Goal: Task Accomplishment & Management: Use online tool/utility

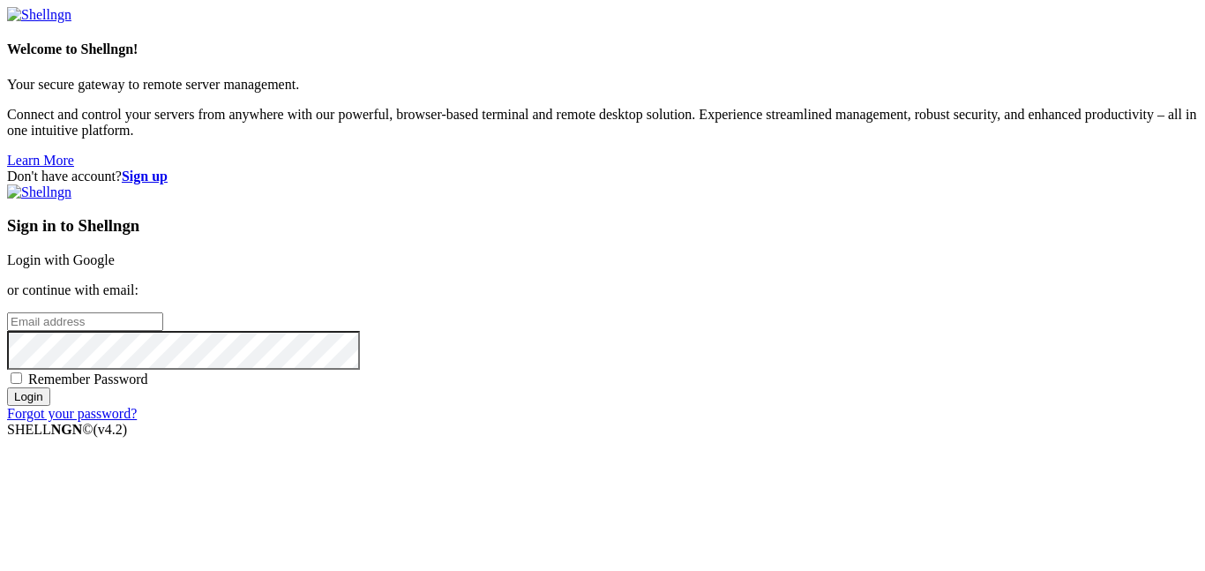
click at [163, 312] on input "email" at bounding box center [85, 321] width 156 height 19
type input "a"
paste input "[EMAIL_ADDRESS][DOMAIN_NAME]"
click at [7, 387] on input "Login" at bounding box center [28, 396] width 43 height 19
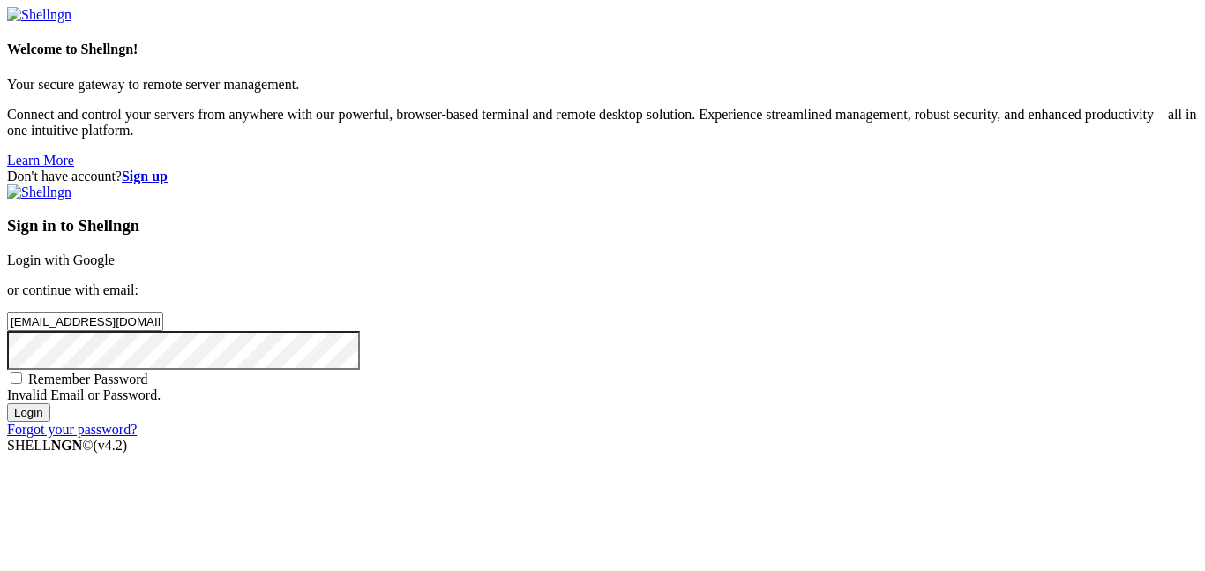
click at [163, 312] on input "[EMAIL_ADDRESS][DOMAIN_NAME]" at bounding box center [85, 321] width 156 height 19
paste input "eqa50zxx00@zudpck"
click at [50, 422] on input "Login" at bounding box center [28, 412] width 43 height 19
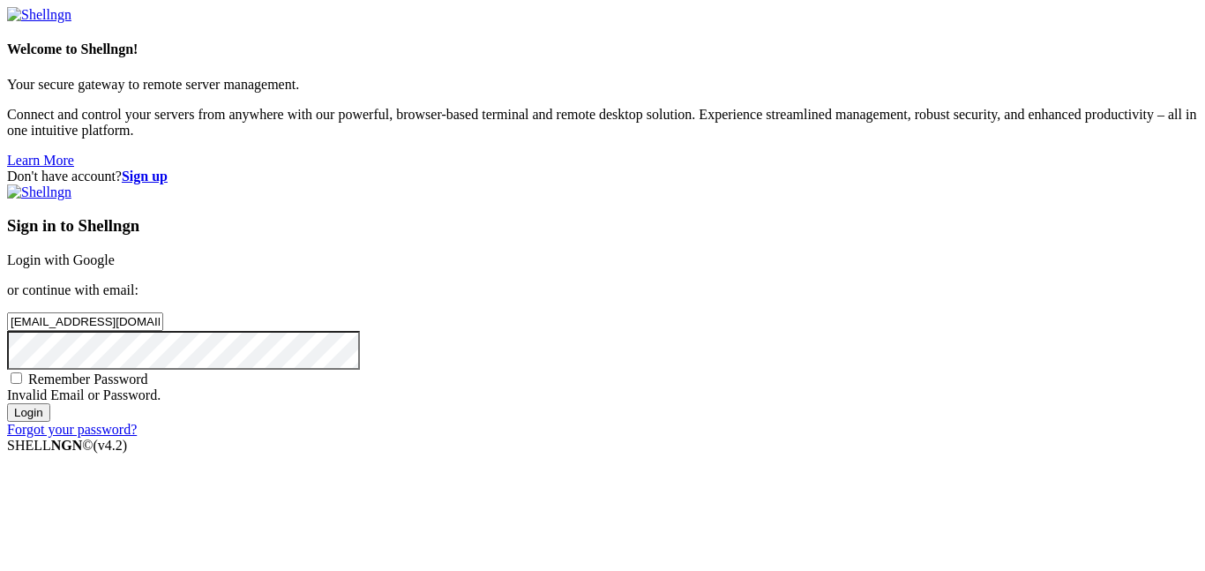
click at [163, 312] on input "[EMAIL_ADDRESS][DOMAIN_NAME]" at bounding box center [85, 321] width 156 height 19
type input "1"
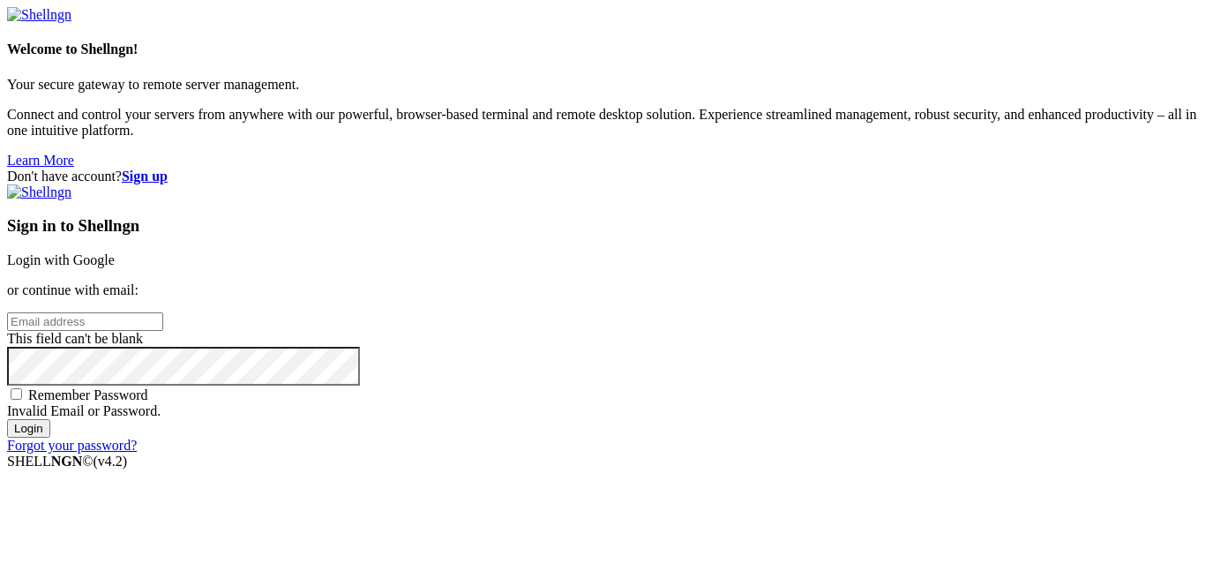
paste input "[EMAIL_ADDRESS][DOMAIN_NAME]"
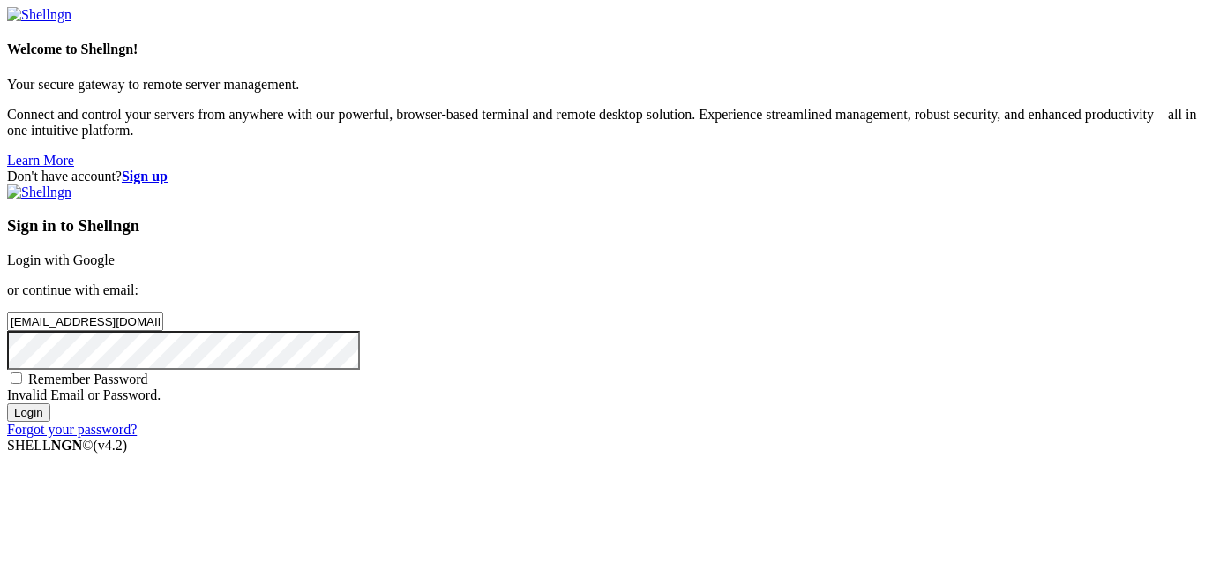
type input "[EMAIL_ADDRESS][DOMAIN_NAME]"
click at [50, 422] on input "Login" at bounding box center [28, 412] width 43 height 19
click at [168, 168] on strong "Sign up" at bounding box center [145, 175] width 46 height 15
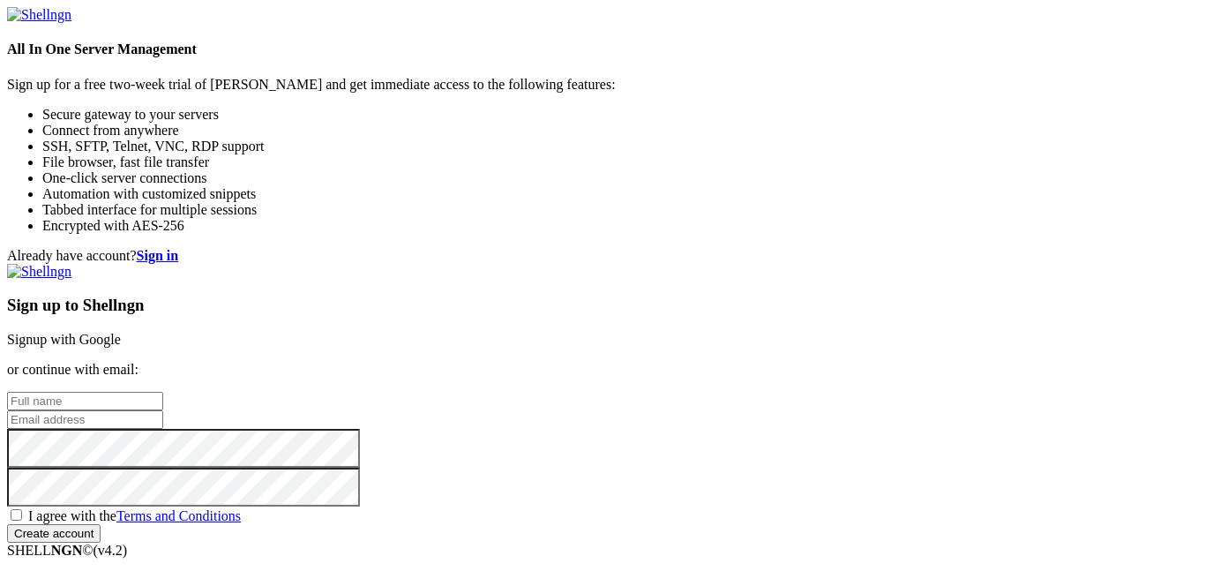
click at [163, 392] on input "text" at bounding box center [85, 401] width 156 height 19
type input "asdgrbnunybgrvfecd"
click at [163, 410] on input "email" at bounding box center [85, 419] width 156 height 19
paste input "[EMAIL_ADDRESS][DOMAIN_NAME]"
type input "[EMAIL_ADDRESS][DOMAIN_NAME]"
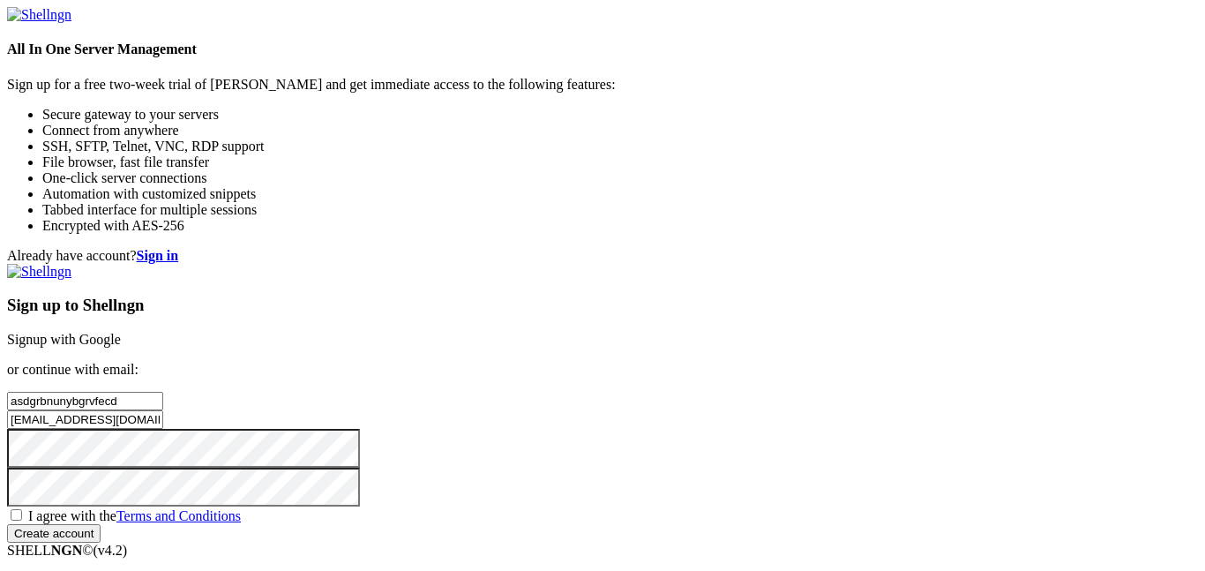
click at [241, 508] on span "I agree with the Terms and Conditions" at bounding box center [134, 515] width 213 height 15
click at [22, 509] on input "I agree with the Terms and Conditions" at bounding box center [16, 514] width 11 height 11
checkbox input "true"
click at [717, 526] on div "Sign up to Shellngn Signup with Google or continue with email: asdgrbnunybgrvfe…" at bounding box center [602, 403] width 1191 height 279
click at [101, 531] on input "Create account" at bounding box center [53, 533] width 93 height 19
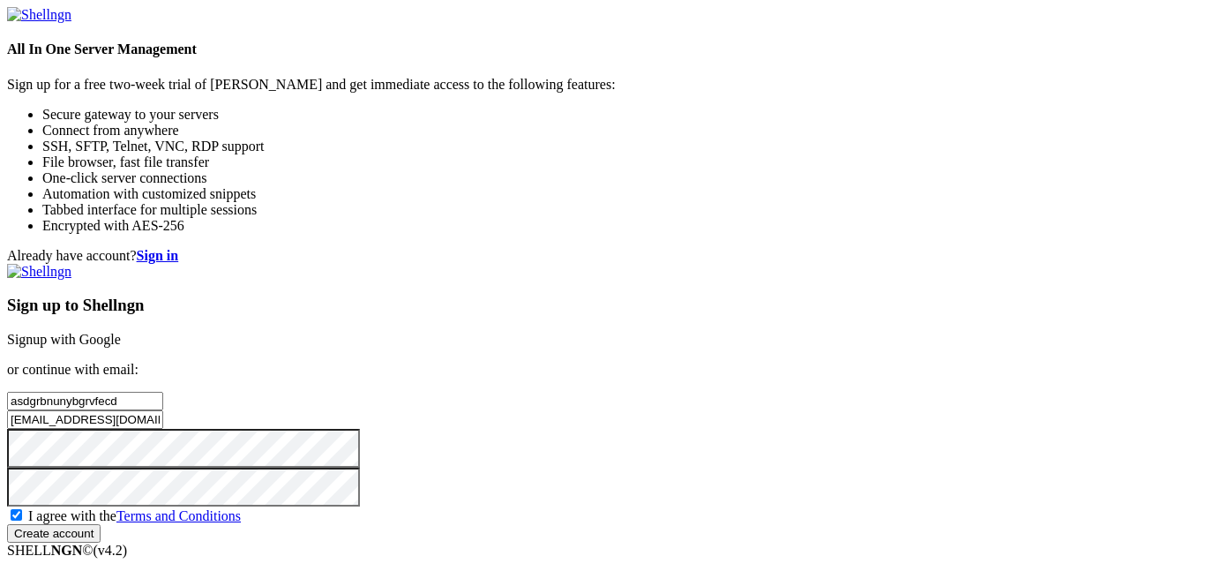
scroll to position [101, 0]
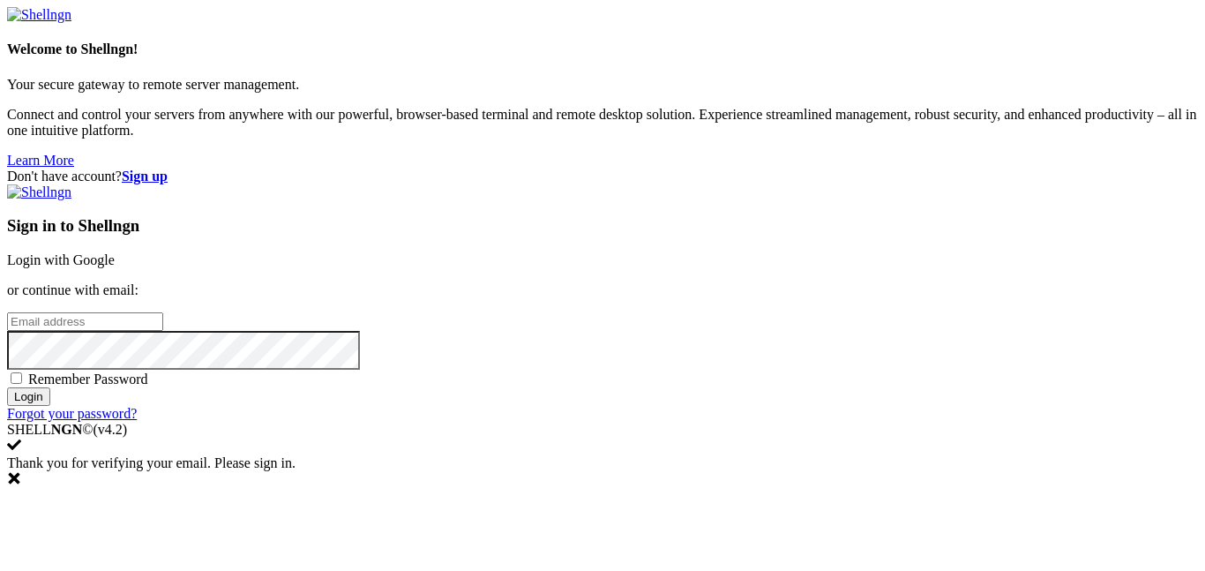
click at [163, 312] on input "email" at bounding box center [85, 321] width 156 height 19
paste input "[EMAIL_ADDRESS][DOMAIN_NAME]"
type input "[EMAIL_ADDRESS][DOMAIN_NAME]"
click at [7, 387] on input "Login" at bounding box center [28, 396] width 43 height 19
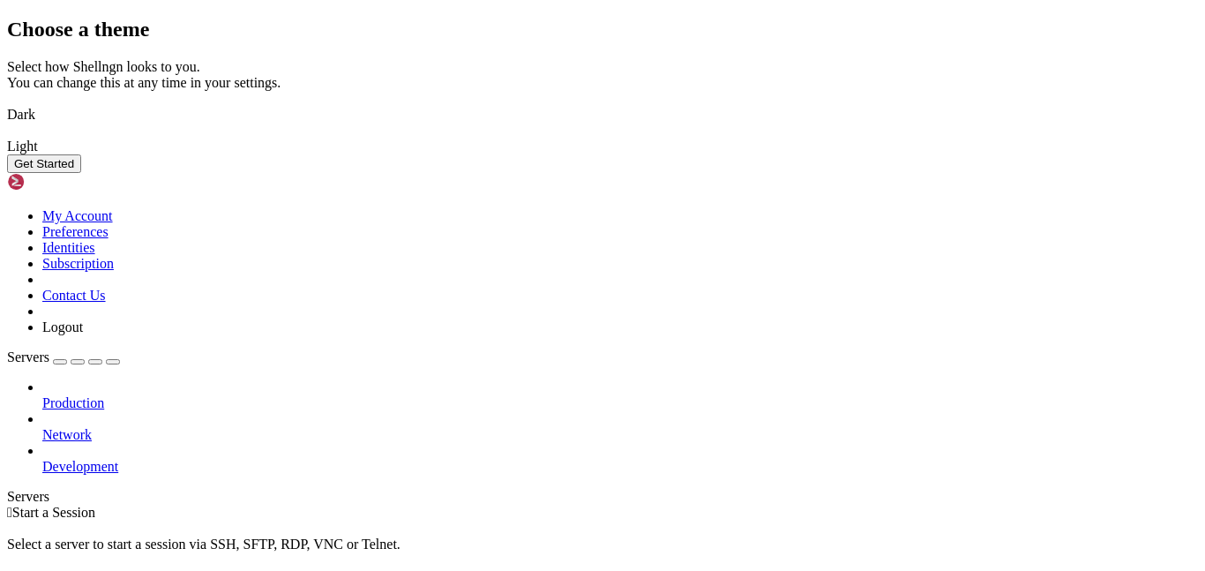
click at [7, 103] on img at bounding box center [7, 103] width 0 height 0
click at [81, 173] on button "Get Started" at bounding box center [44, 163] width 74 height 19
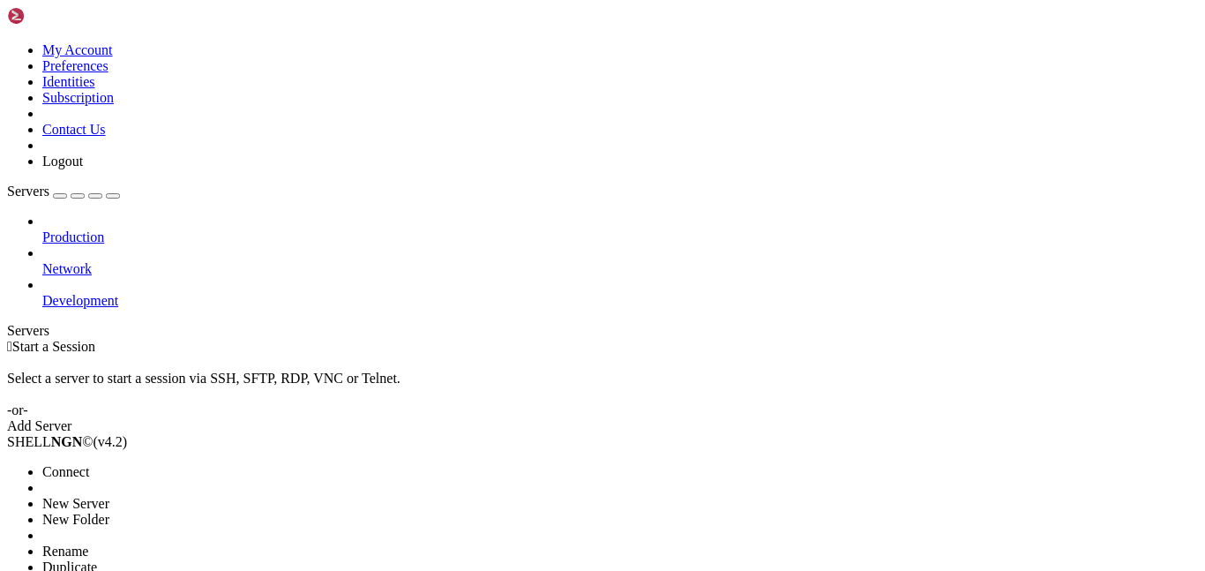
click at [79, 570] on span "Delete" at bounding box center [60, 582] width 37 height 15
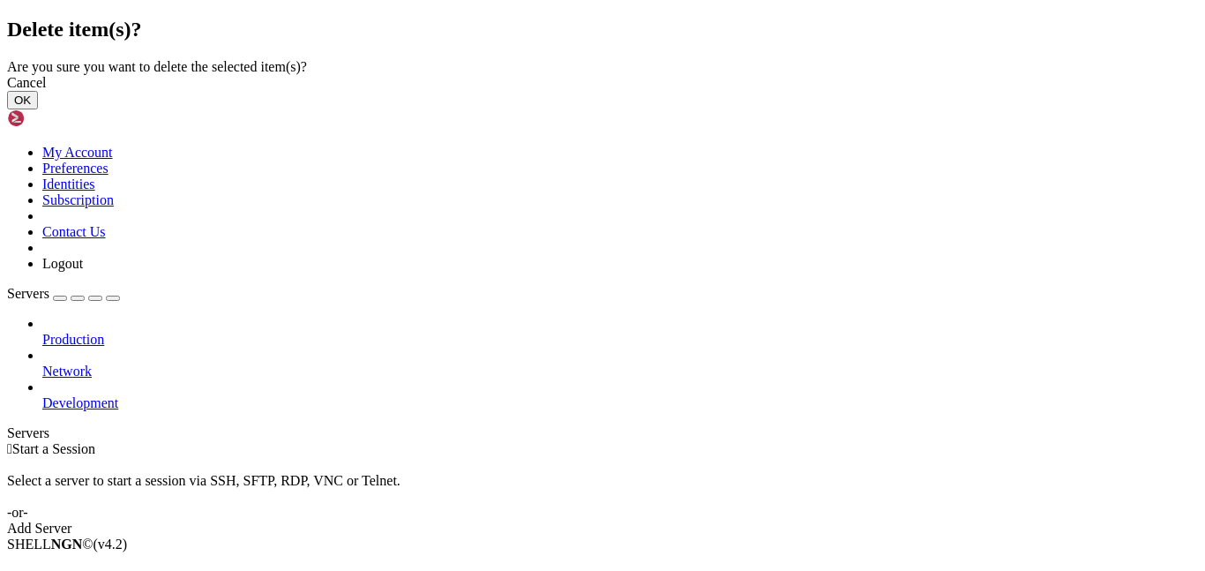
click at [38, 109] on button "OK" at bounding box center [22, 100] width 31 height 19
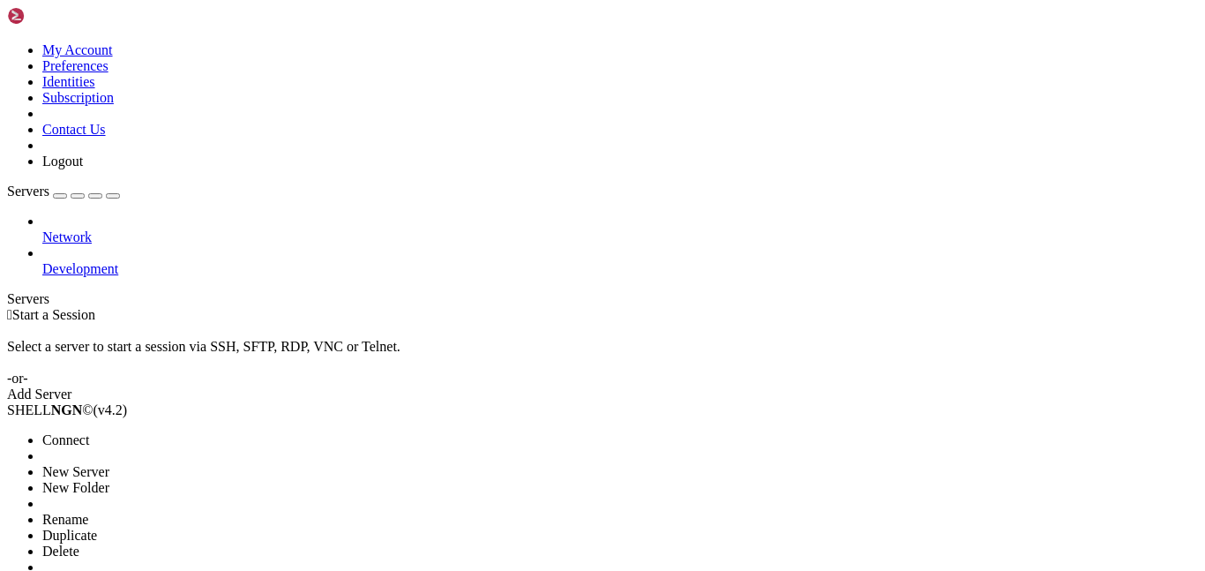
click at [203, 527] on li "Duplicate" at bounding box center [122, 535] width 161 height 16
click at [79, 543] on span "Delete" at bounding box center [60, 550] width 37 height 15
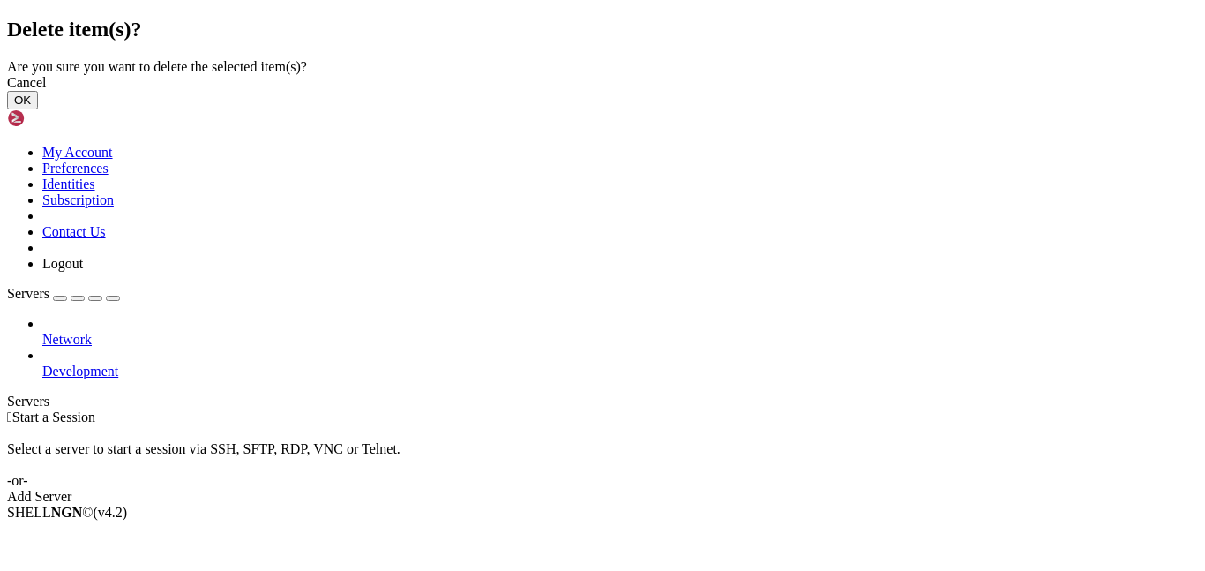
click at [38, 109] on button "OK" at bounding box center [22, 100] width 31 height 19
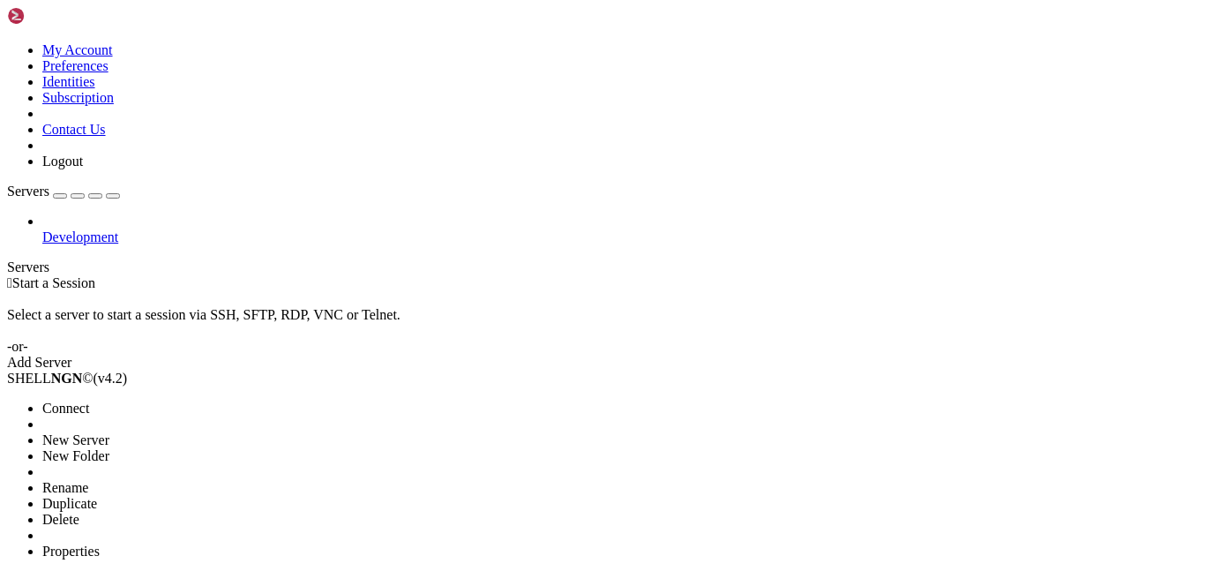
click at [194, 512] on li "Delete" at bounding box center [122, 520] width 161 height 16
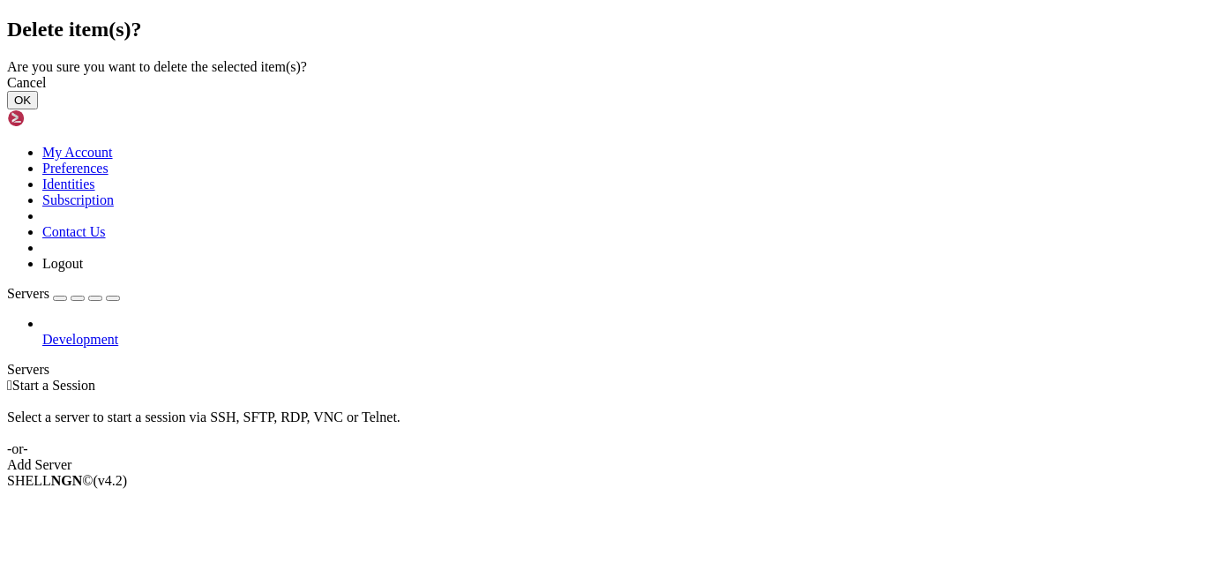
click at [38, 109] on button "OK" at bounding box center [22, 100] width 31 height 19
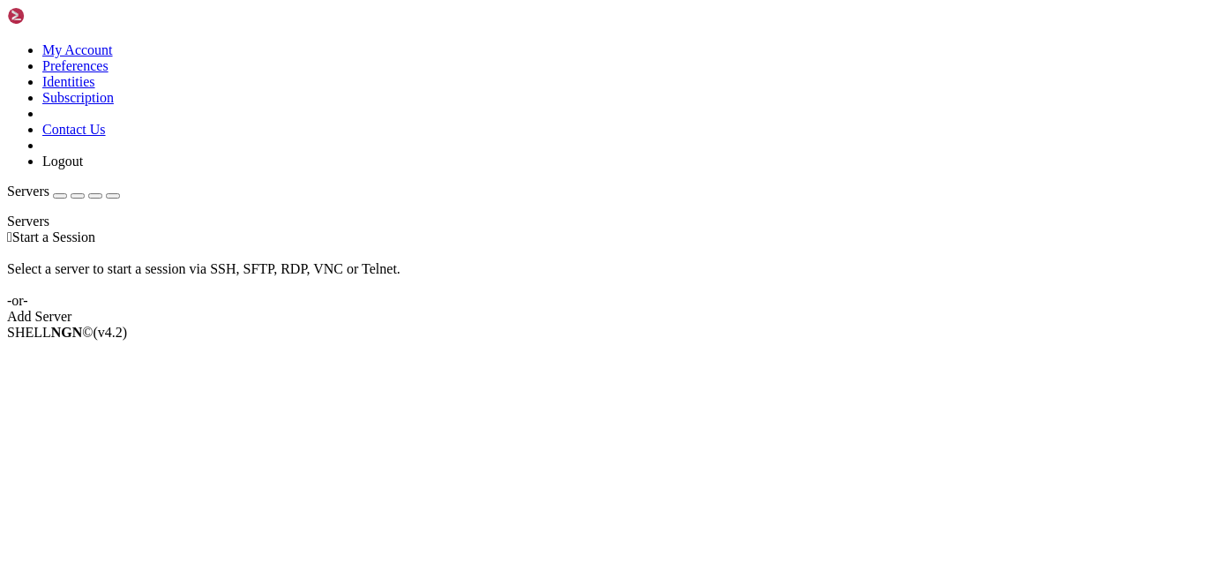
click at [698, 322] on div "Add Server" at bounding box center [602, 317] width 1191 height 16
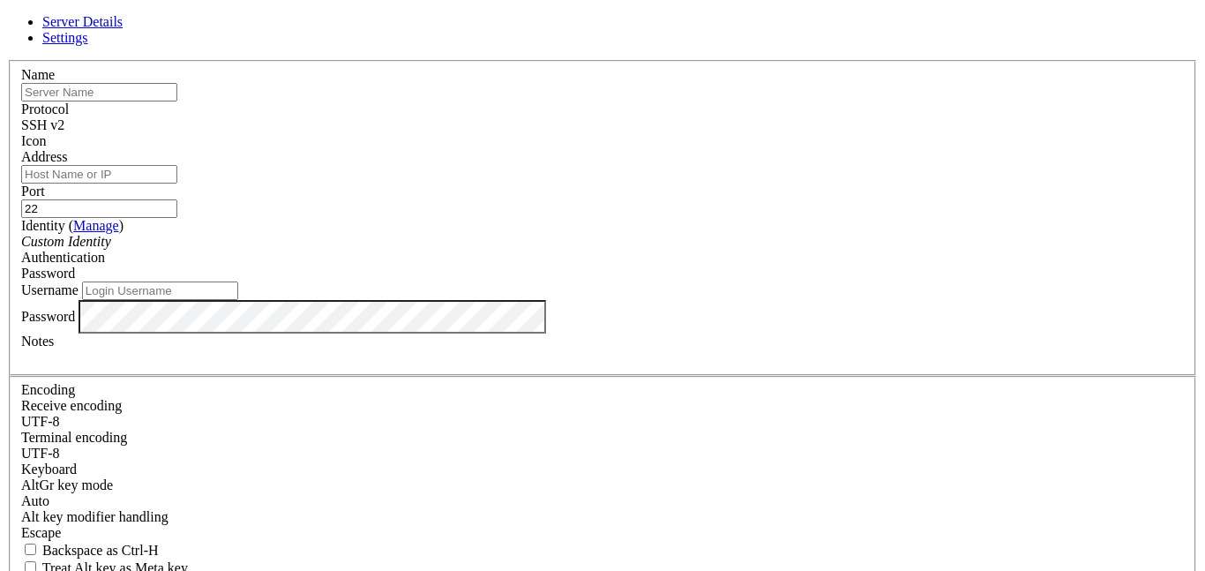
click at [177, 183] on input "Address" at bounding box center [99, 174] width 156 height 19
click at [177, 101] on input "text" at bounding box center [99, 92] width 156 height 19
type input "ZXS vps"
click at [177, 177] on input "Address" at bounding box center [99, 174] width 156 height 19
paste input "Hv6ndFk5mtaJh"
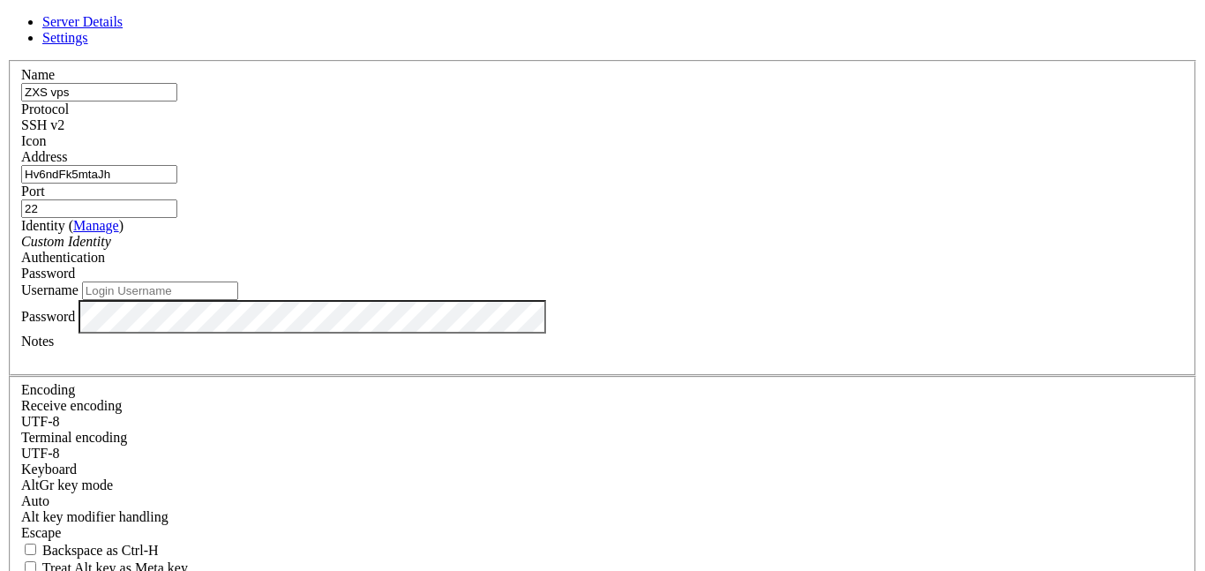
type input "Hv6ndFk5mtaJh"
click at [238, 300] on input "Username" at bounding box center [160, 290] width 156 height 19
type input "root"
click at [177, 183] on input "Hv6ndFk5mtaJh" at bounding box center [99, 174] width 156 height 19
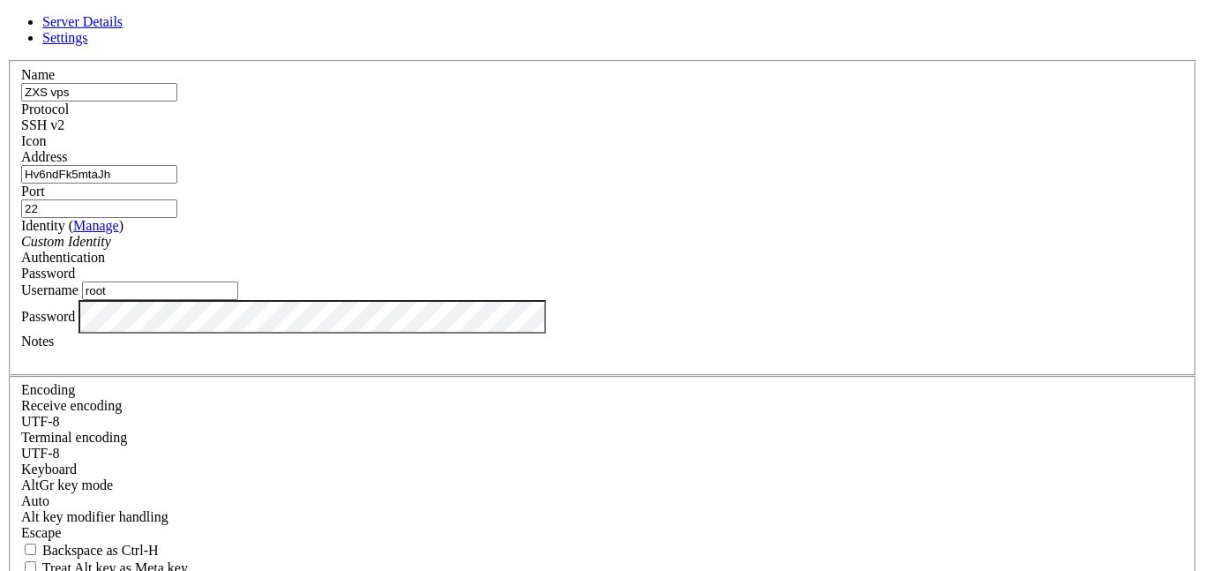
click at [177, 183] on input "Hv6ndFk5mtaJh" at bounding box center [99, 174] width 156 height 19
paste input "103.63.28.72"
type input "103.63.28.72"
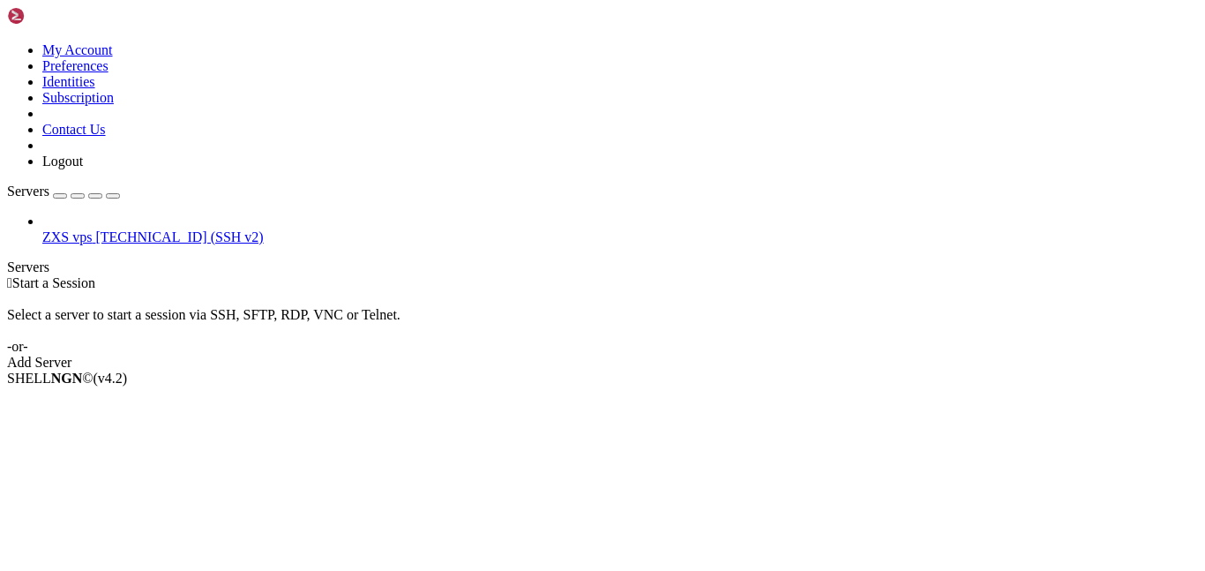
click at [92, 229] on span "ZXS vps" at bounding box center [66, 236] width 49 height 15
